Goal: Information Seeking & Learning: Find specific fact

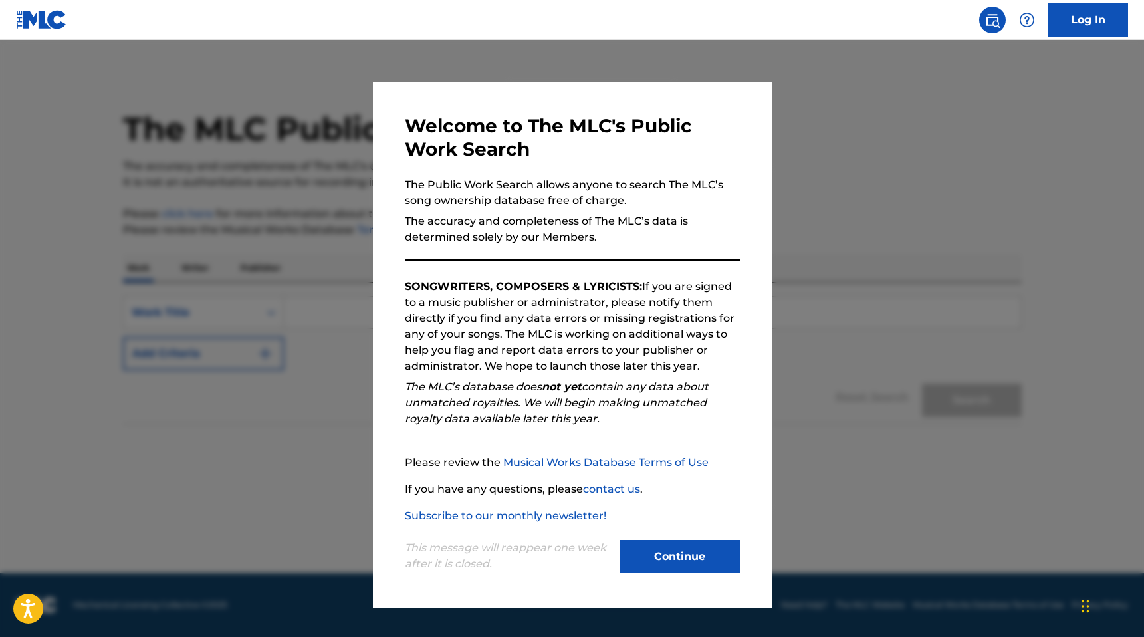
click at [654, 560] on button "Continue" at bounding box center [680, 556] width 120 height 33
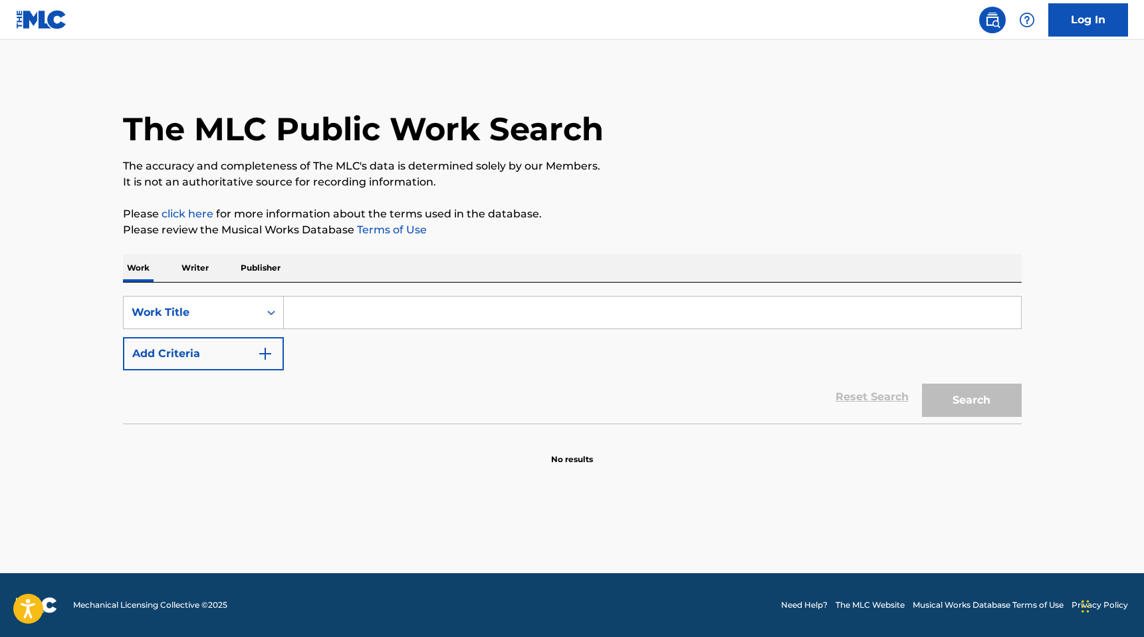
click at [919, 391] on div "Search" at bounding box center [968, 396] width 106 height 53
click at [716, 316] on input "Search Form" at bounding box center [652, 312] width 737 height 32
click at [922, 384] on button "Search" at bounding box center [972, 400] width 100 height 33
click at [854, 261] on div "Work Writer Publisher" at bounding box center [572, 268] width 899 height 28
click at [298, 310] on input "serithaana" at bounding box center [652, 312] width 737 height 32
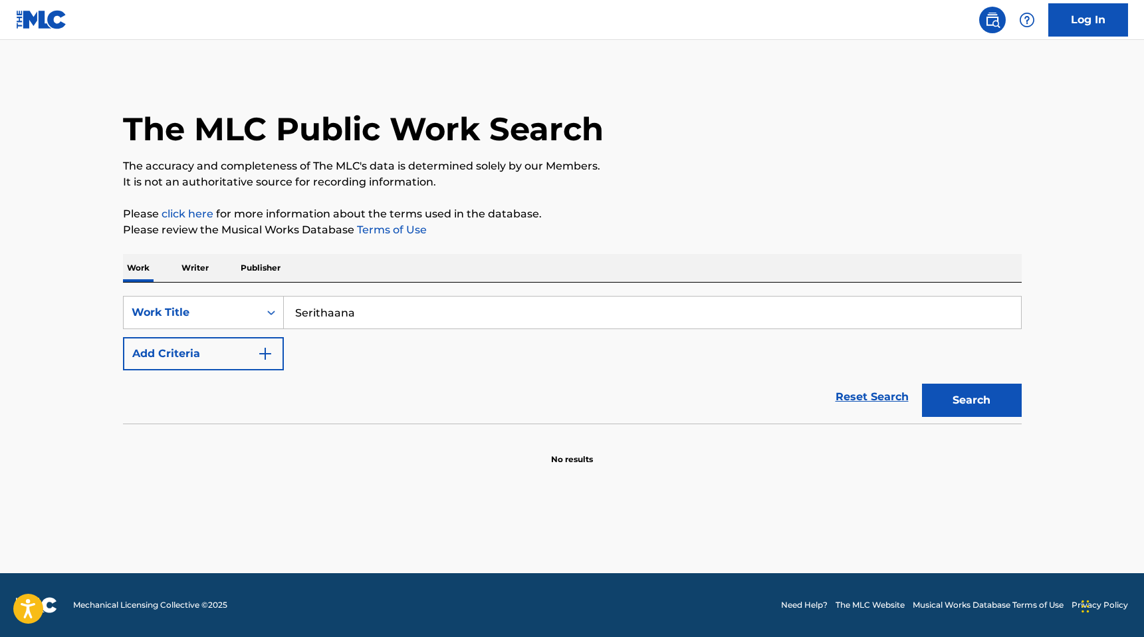
type input "Serithaana"
click at [922, 384] on button "Search" at bounding box center [972, 400] width 100 height 33
click at [427, 196] on div "The MLC Public Work Search The accuracy and completeness of The MLC's data is d…" at bounding box center [572, 269] width 931 height 392
click at [257, 352] on img "Search Form" at bounding box center [265, 354] width 16 height 16
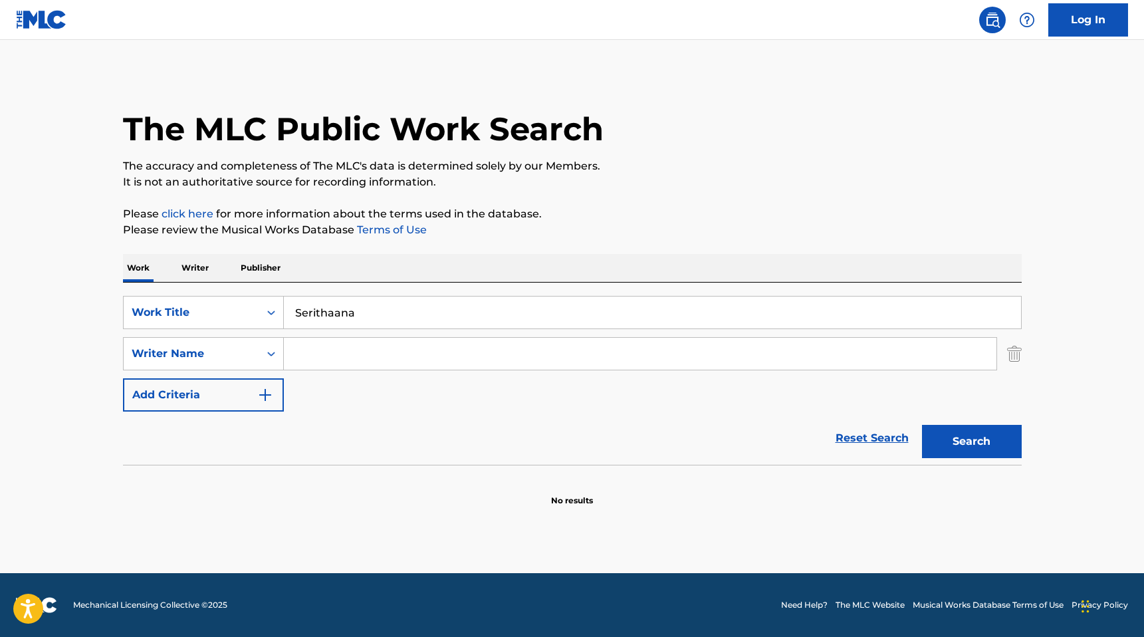
click at [333, 346] on input "Search Form" at bounding box center [640, 354] width 713 height 32
type input "Vidusan"
drag, startPoint x: 372, startPoint y: 306, endPoint x: 230, endPoint y: 289, distance: 142.6
click at [230, 299] on div "SearchWithCriteria3ee6ea6c-bde6-494a-aacd-242732538e4c Work Title Serithaana" at bounding box center [572, 312] width 899 height 33
click at [975, 446] on div "Search" at bounding box center [968, 437] width 106 height 53
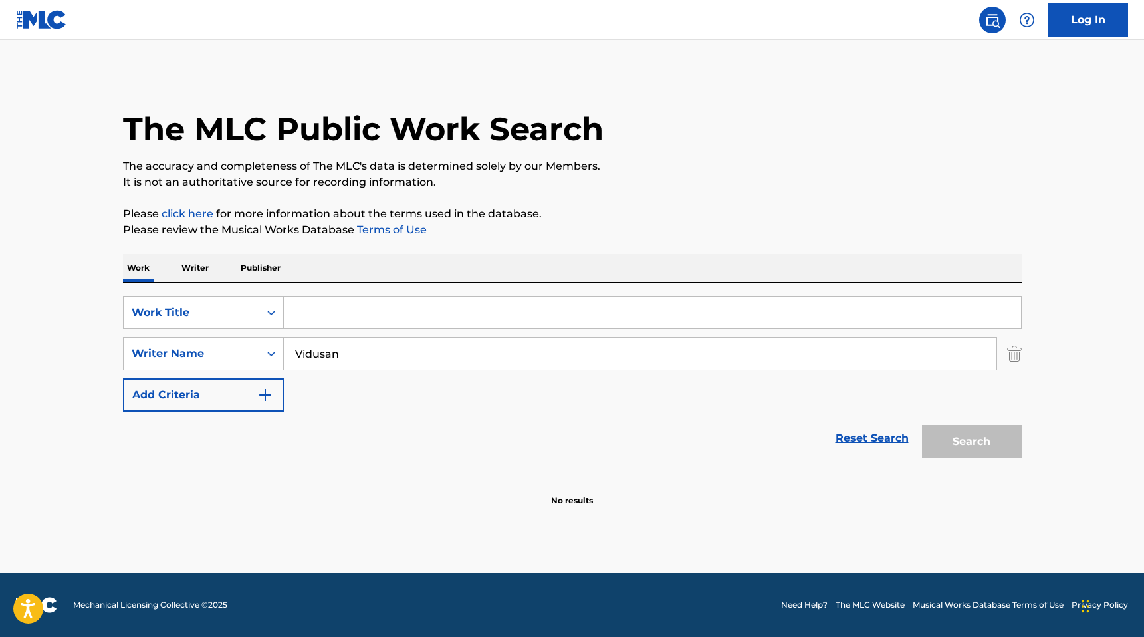
click at [679, 302] on input "Search Form" at bounding box center [652, 312] width 737 height 32
drag, startPoint x: 392, startPoint y: 353, endPoint x: 151, endPoint y: 352, distance: 241.3
click at [151, 353] on div "SearchWithCriteriaf66285e0-3b66-4c09-89a2-90678da88089 Writer Name [PERSON_NAME]" at bounding box center [572, 353] width 899 height 33
click at [247, 312] on div "Work Title" at bounding box center [192, 312] width 120 height 16
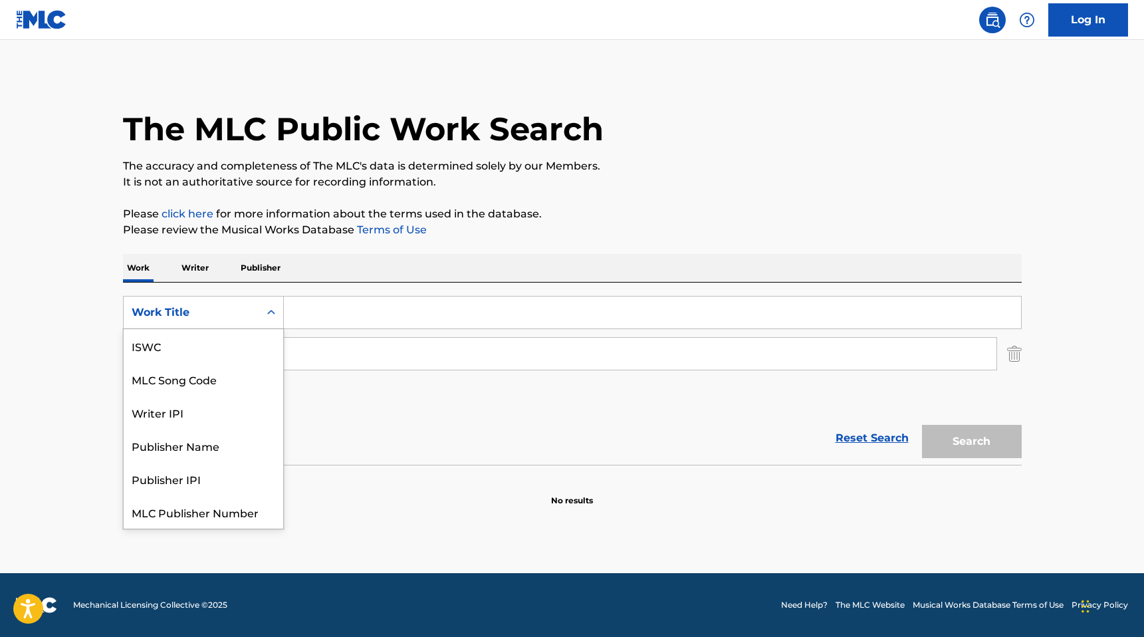
scroll to position [33, 0]
click at [337, 329] on div "SearchWithCriteria3ee6ea6c-bde6-494a-aacd-242732538e4c MLC Song Code, 2 of 7. 7…" at bounding box center [572, 354] width 899 height 116
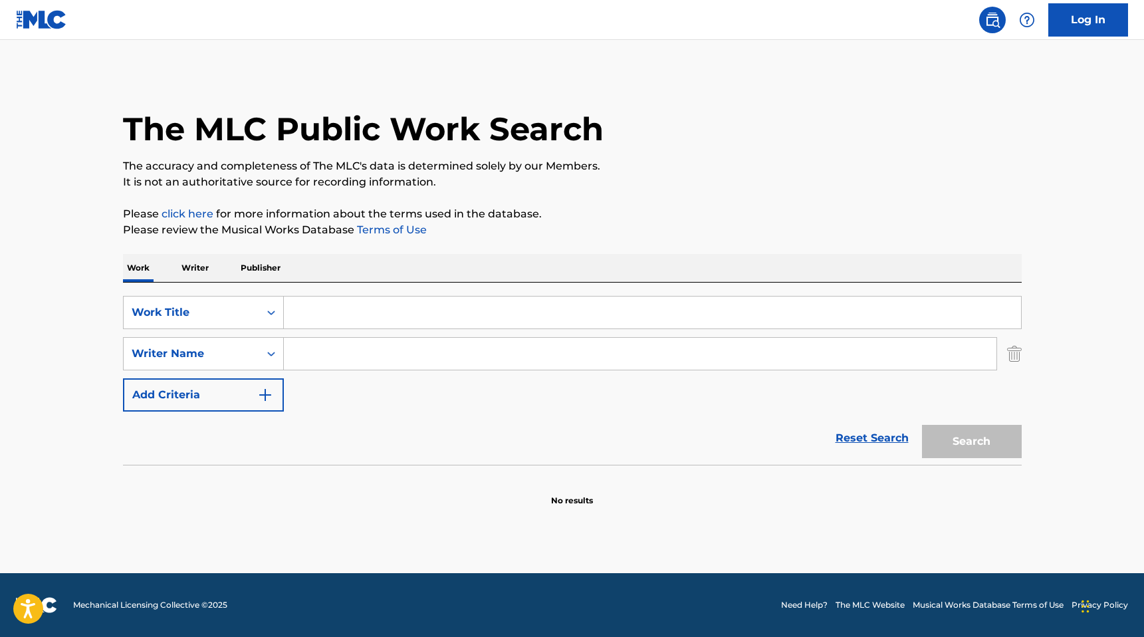
click at [1014, 353] on img "Search Form" at bounding box center [1014, 353] width 15 height 33
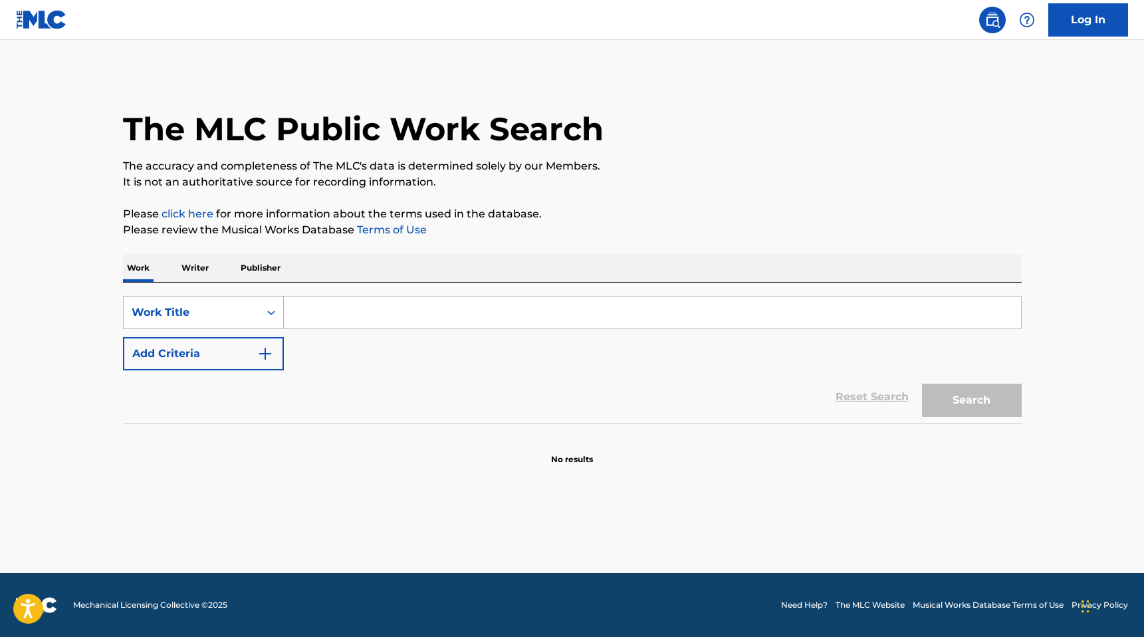
click at [213, 320] on div "Work Title" at bounding box center [192, 312] width 136 height 25
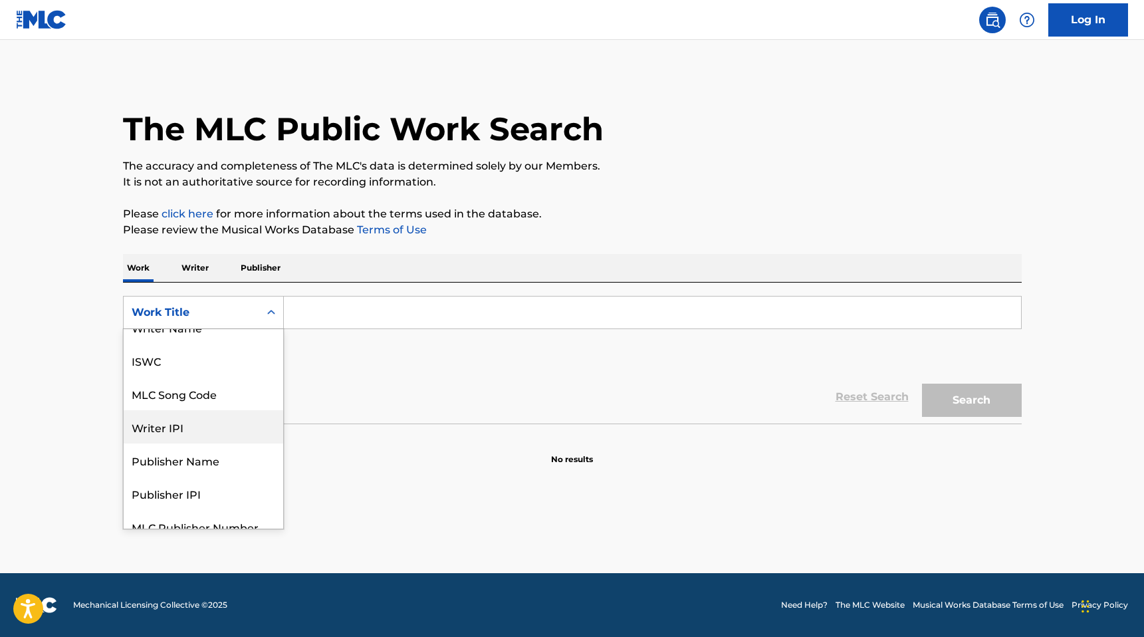
scroll to position [0, 0]
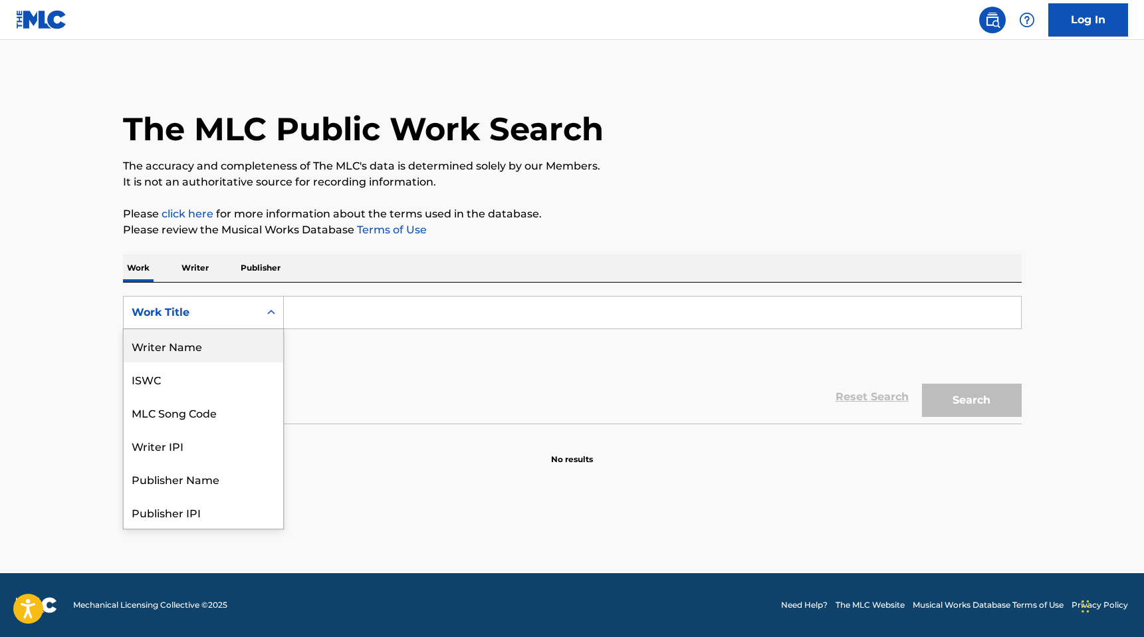
click at [190, 360] on div "Writer Name" at bounding box center [204, 345] width 160 height 33
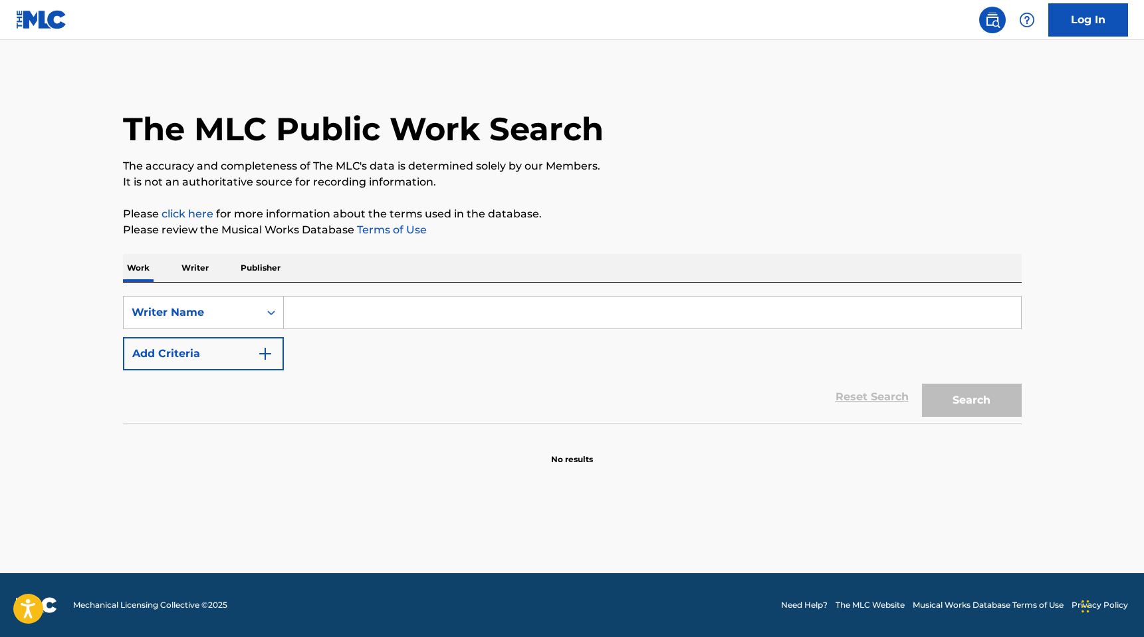
click at [339, 309] on input "Search Form" at bounding box center [652, 312] width 737 height 32
type input "[PERSON_NAME]"
click at [964, 404] on button "Search" at bounding box center [972, 400] width 100 height 33
click at [48, 13] on img at bounding box center [41, 19] width 51 height 19
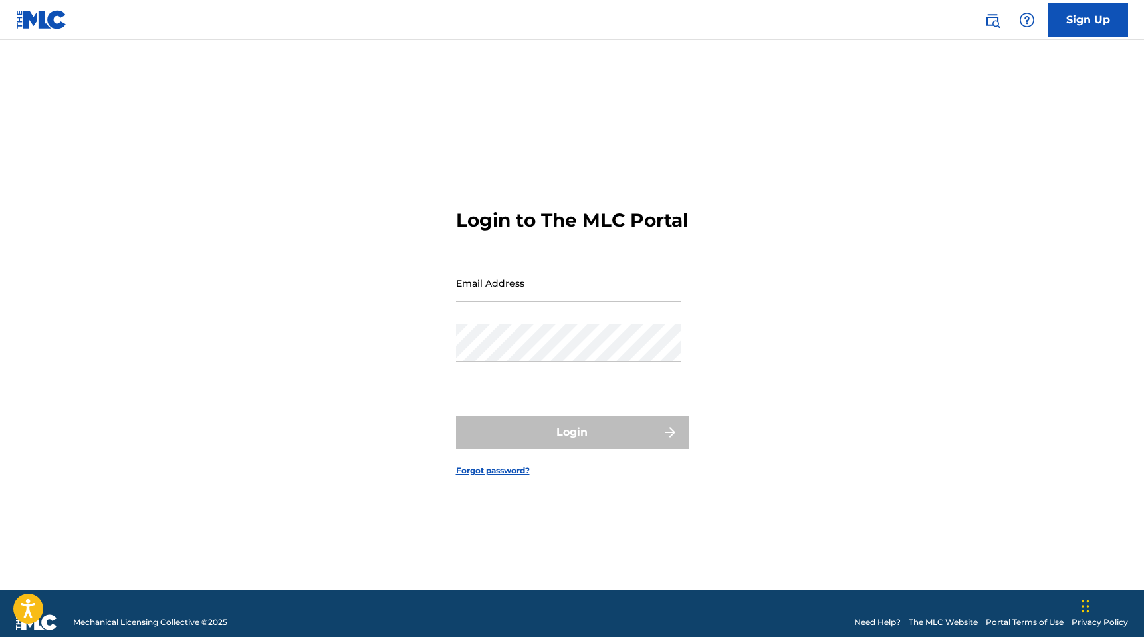
click at [21, 13] on img at bounding box center [41, 19] width 51 height 19
click at [1083, 27] on link "Sign Up" at bounding box center [1088, 19] width 80 height 33
